Goal: Book appointment/travel/reservation

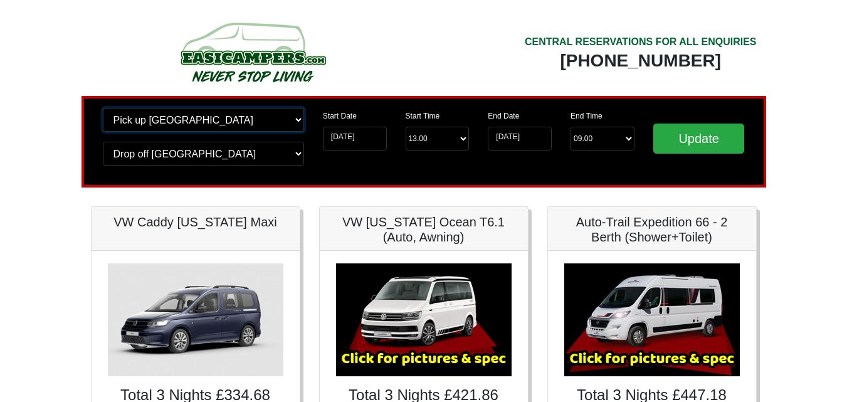
click at [298, 117] on select "Change pick up location? Pick up Edinburgh Birmingham Airport Blackburn Lancash…" at bounding box center [203, 120] width 201 height 24
select select "LPL"
click at [103, 108] on select "Change pick up location? Pick up Edinburgh Birmingham Airport Blackburn Lancash…" at bounding box center [203, 120] width 201 height 24
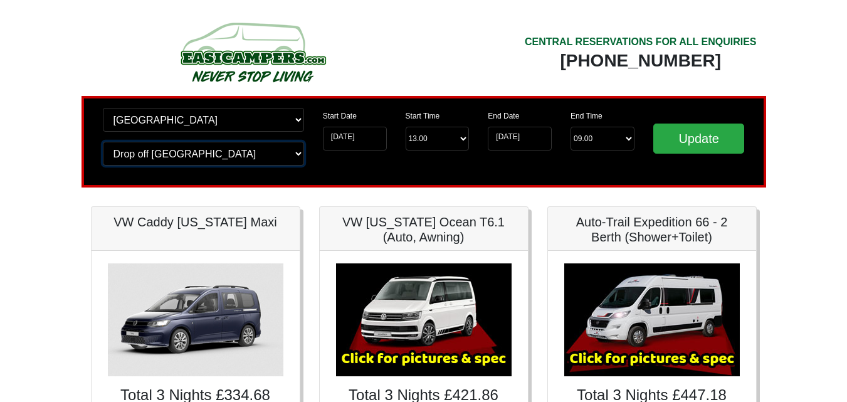
click at [298, 154] on select "Change drop off location? Drop off Edinburgh Birmingham Airport Blackburn Lanca…" at bounding box center [203, 154] width 201 height 24
select select "LPL"
click at [103, 142] on select "Change drop off location? Drop off Edinburgh Birmingham Airport Blackburn Lanca…" at bounding box center [203, 154] width 201 height 24
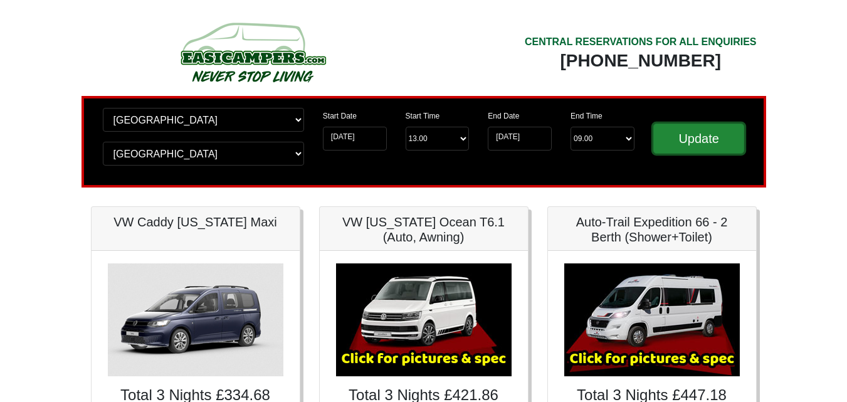
click at [689, 136] on input "Update" at bounding box center [699, 139] width 92 height 30
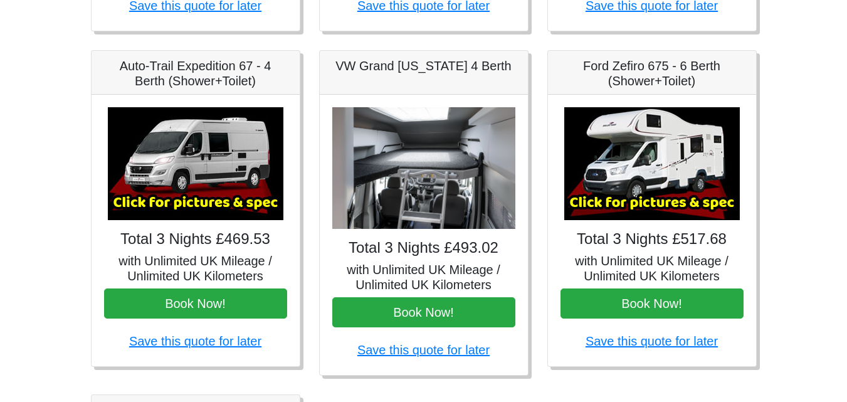
scroll to position [502, 0]
